Goal: Information Seeking & Learning: Learn about a topic

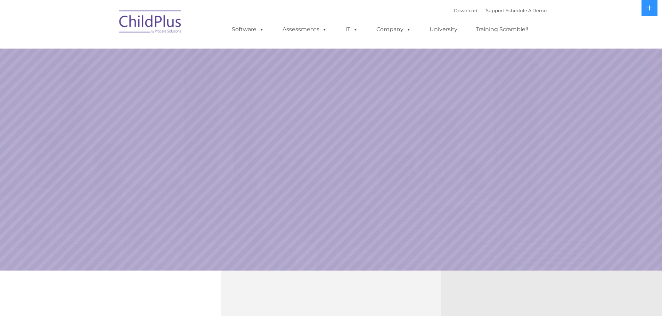
select select "MEDIUM"
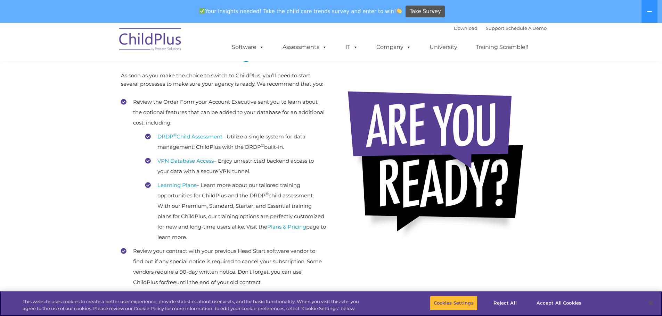
scroll to position [139, 0]
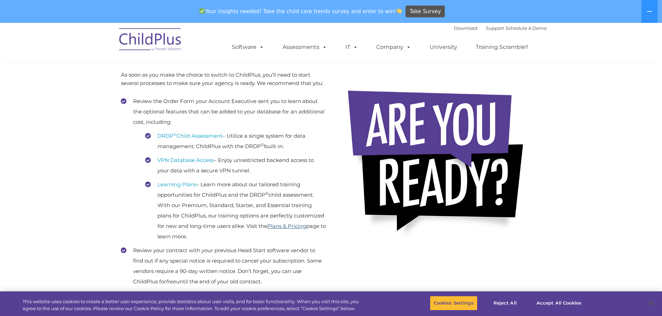
click at [267, 230] on link "Plans & Pricing" at bounding box center [286, 226] width 39 height 7
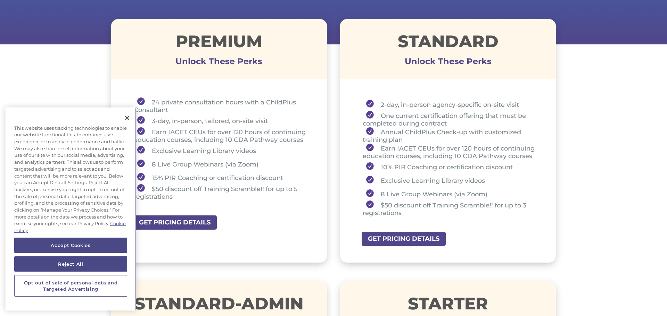
scroll to position [250, 0]
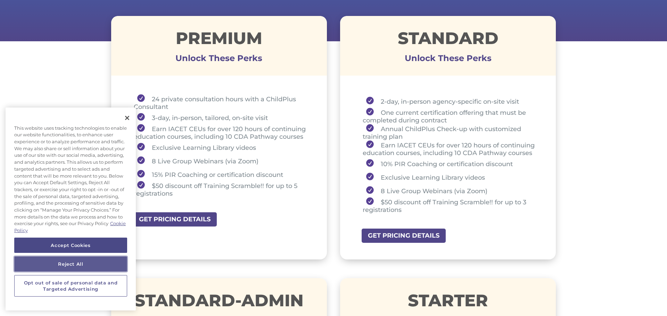
click at [82, 262] on button "Reject All" at bounding box center [70, 264] width 113 height 15
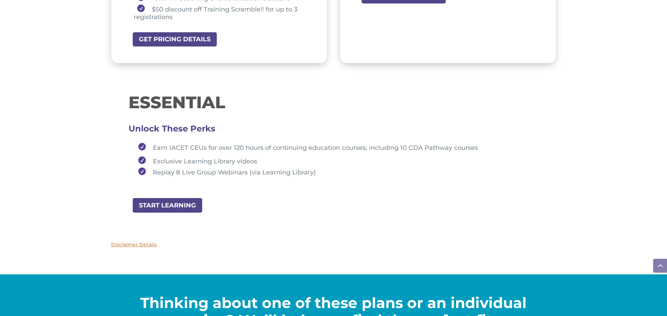
scroll to position [723, 0]
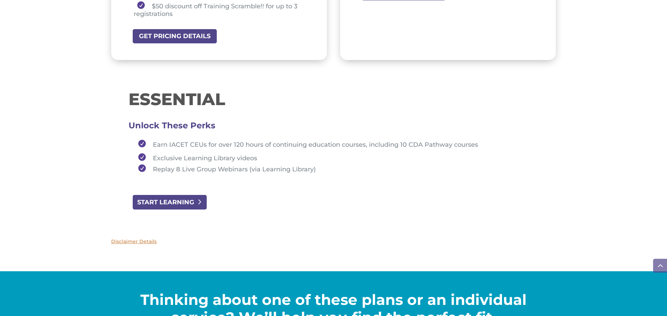
click at [190, 201] on link "START LEARNING" at bounding box center [169, 203] width 75 height 16
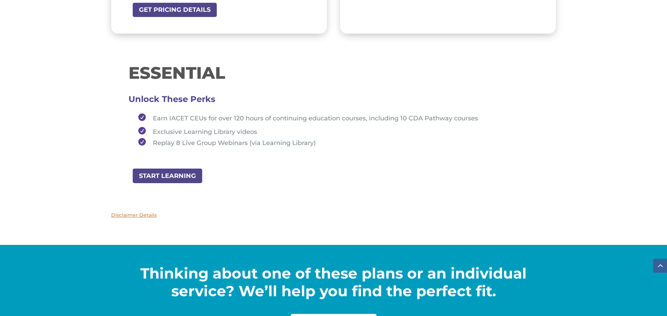
scroll to position [750, 0]
